Goal: Information Seeking & Learning: Learn about a topic

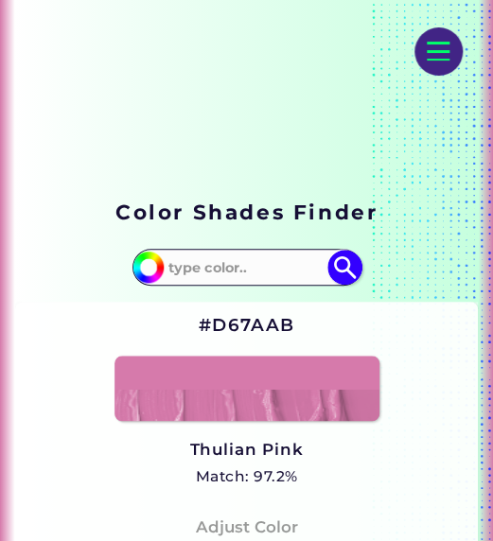
scroll to position [189, 0]
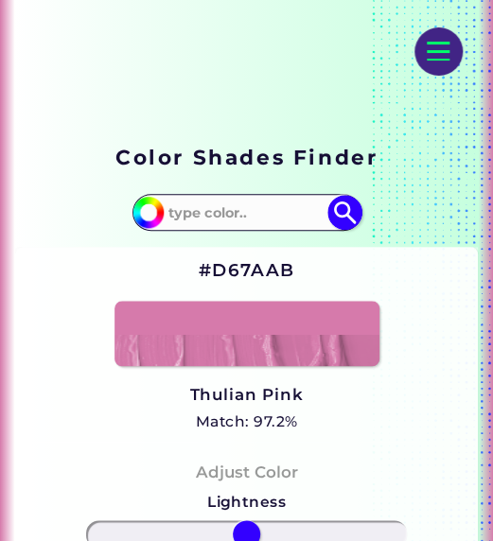
click at [246, 269] on h2 "#D67AAB" at bounding box center [247, 270] width 96 height 25
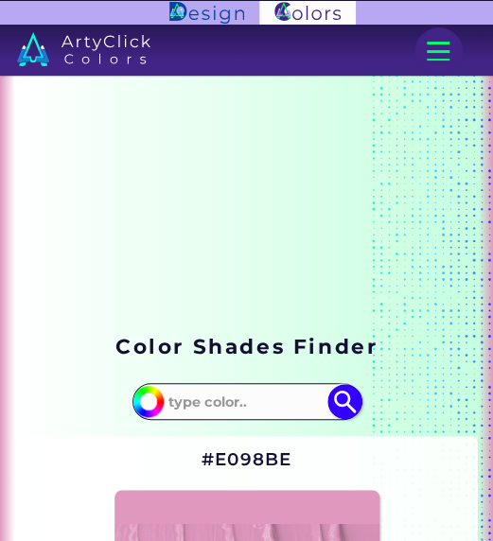
scroll to position [284, 0]
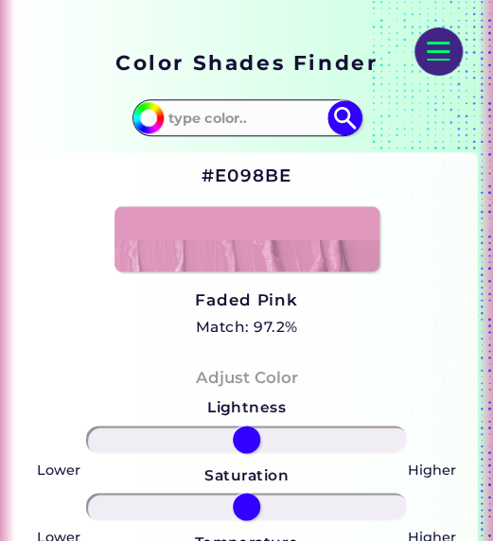
click at [248, 175] on h2 "#E098BE" at bounding box center [245, 176] width 91 height 25
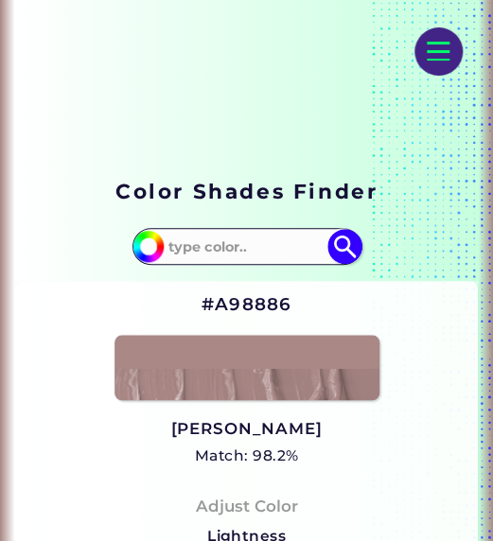
scroll to position [284, 0]
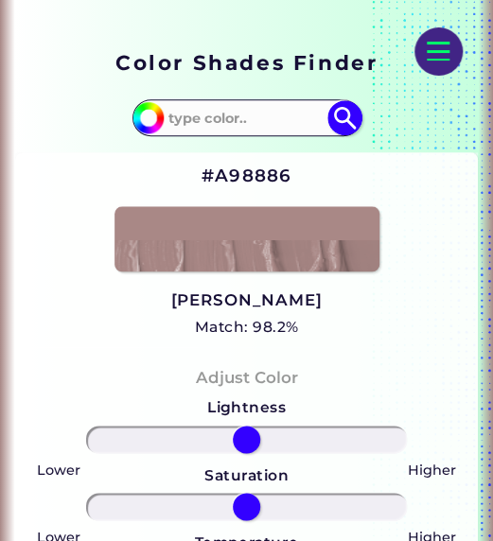
click at [255, 177] on h2 "#A98886" at bounding box center [245, 176] width 91 height 25
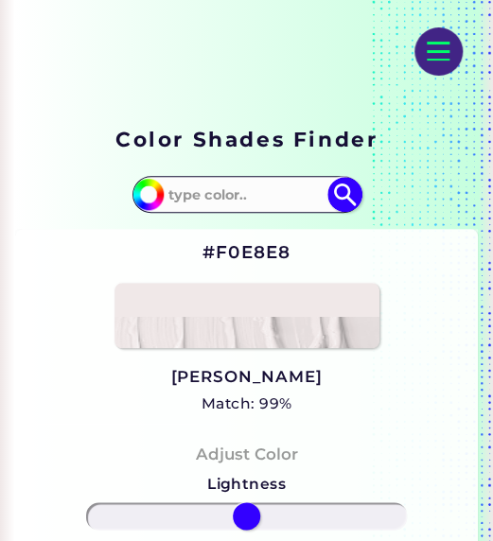
scroll to position [284, 0]
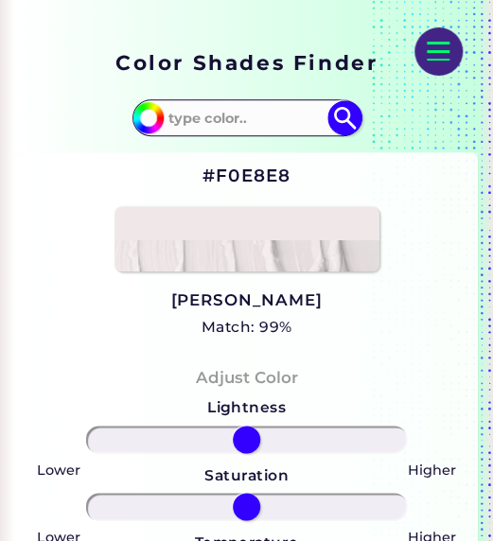
click at [247, 177] on h2 "#F0E8E8" at bounding box center [245, 176] width 89 height 25
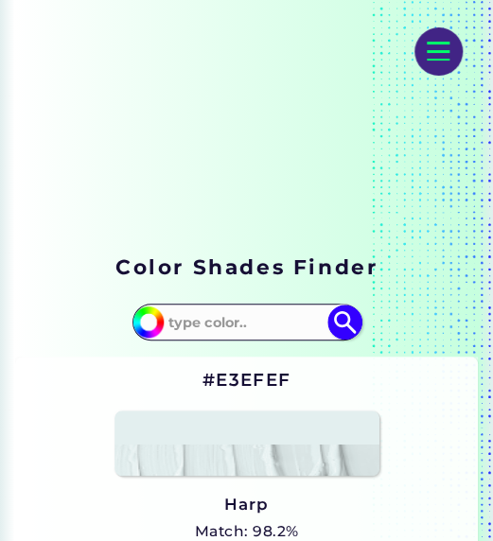
scroll to position [284, 0]
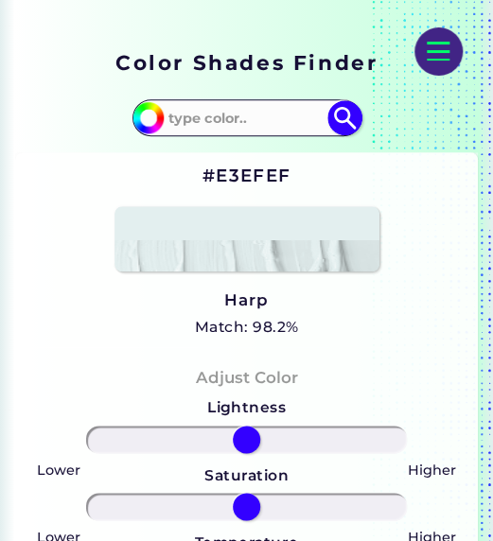
click at [254, 177] on h2 "#E3EFEF" at bounding box center [246, 176] width 88 height 25
